Goal: Task Accomplishment & Management: Manage account settings

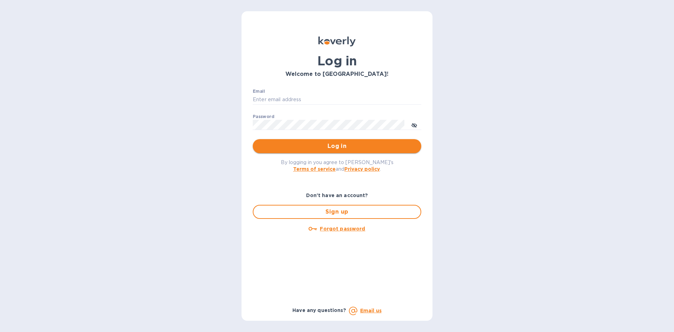
type input "[PERSON_NAME][EMAIL_ADDRESS][DOMAIN_NAME]"
click at [308, 144] on span "Log in" at bounding box center [336, 146] width 157 height 8
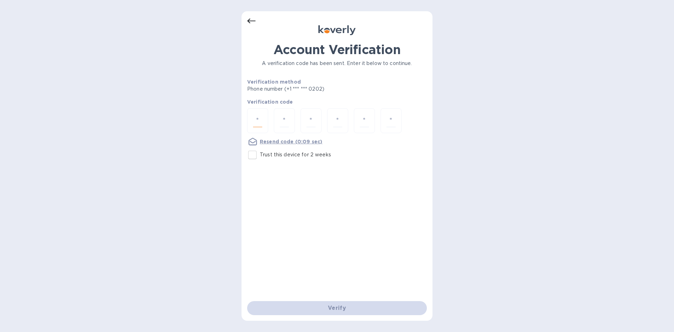
click at [257, 119] on input "number" at bounding box center [257, 120] width 9 height 13
type input "8"
type input "0"
type input "5"
type input "3"
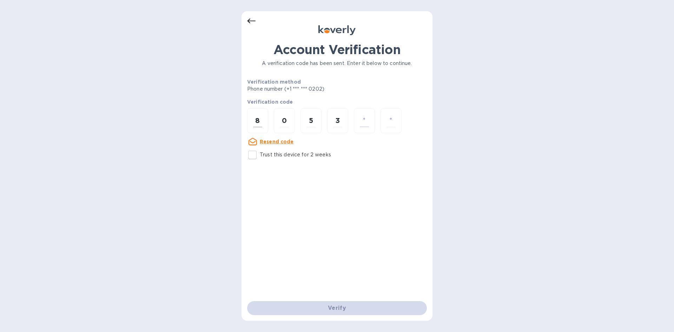
type input "7"
type input "1"
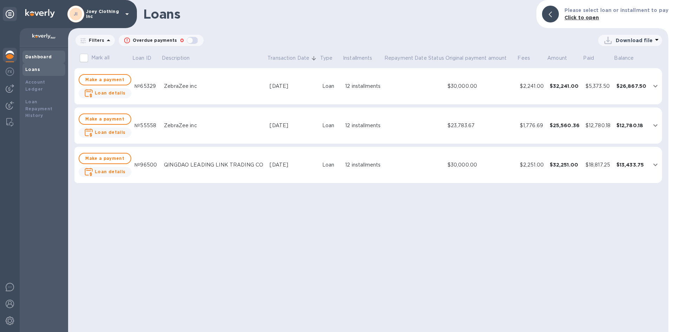
click at [33, 55] on b "Dashboard" at bounding box center [38, 56] width 27 height 5
